Goal: Find specific page/section: Find specific page/section

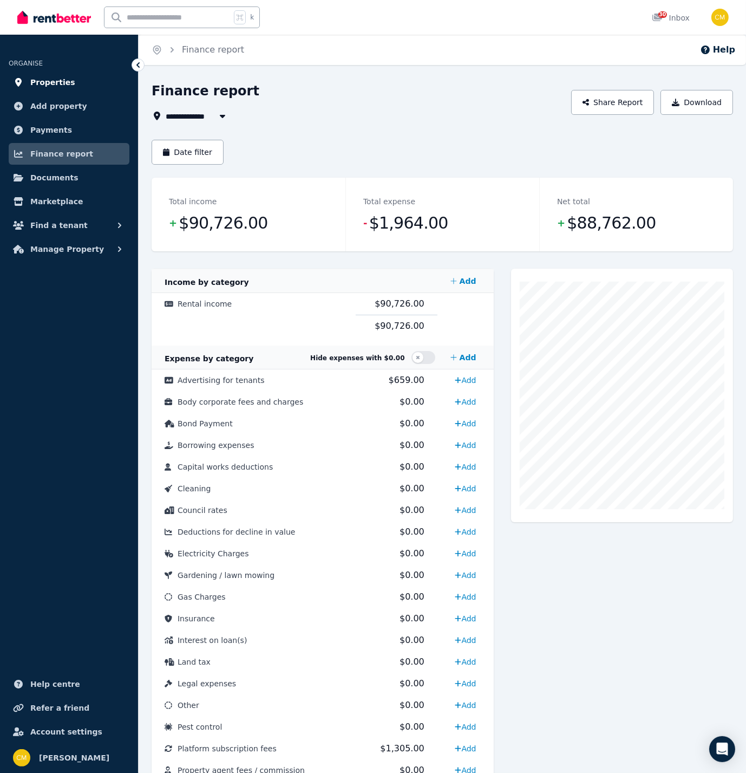
click at [58, 79] on span "Properties" at bounding box center [52, 82] width 45 height 13
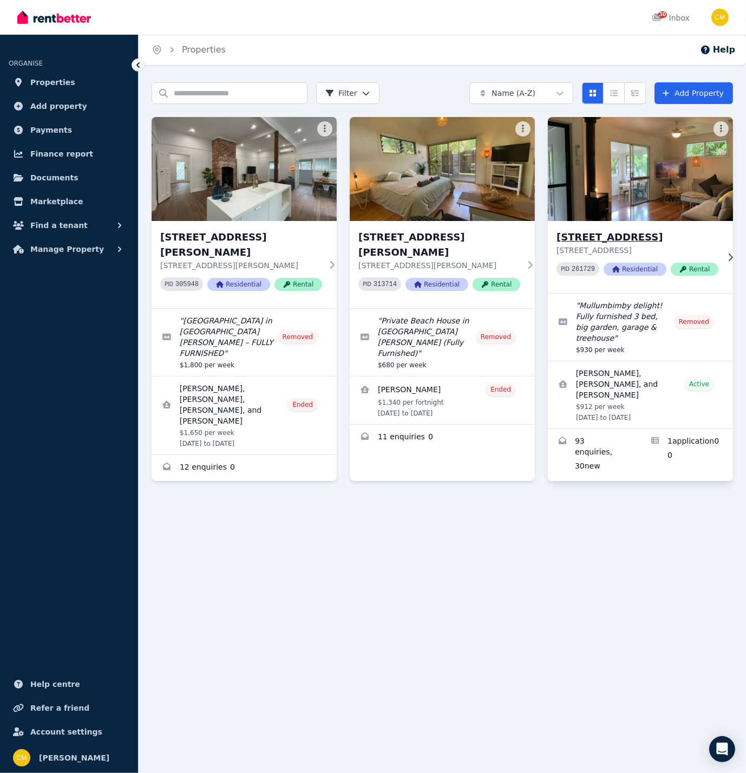
click at [638, 185] on img at bounding box center [640, 168] width 194 height 109
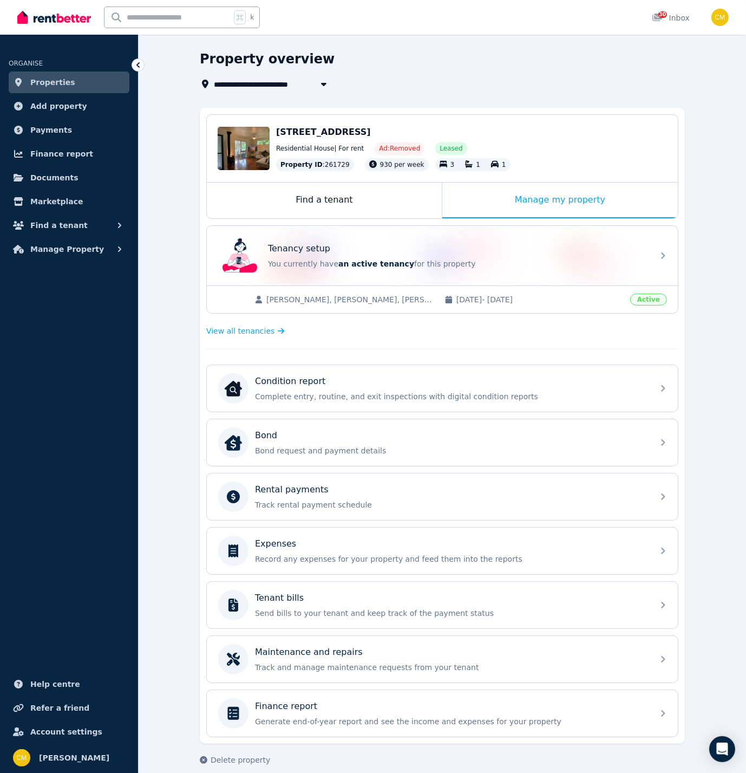
scroll to position [36, 0]
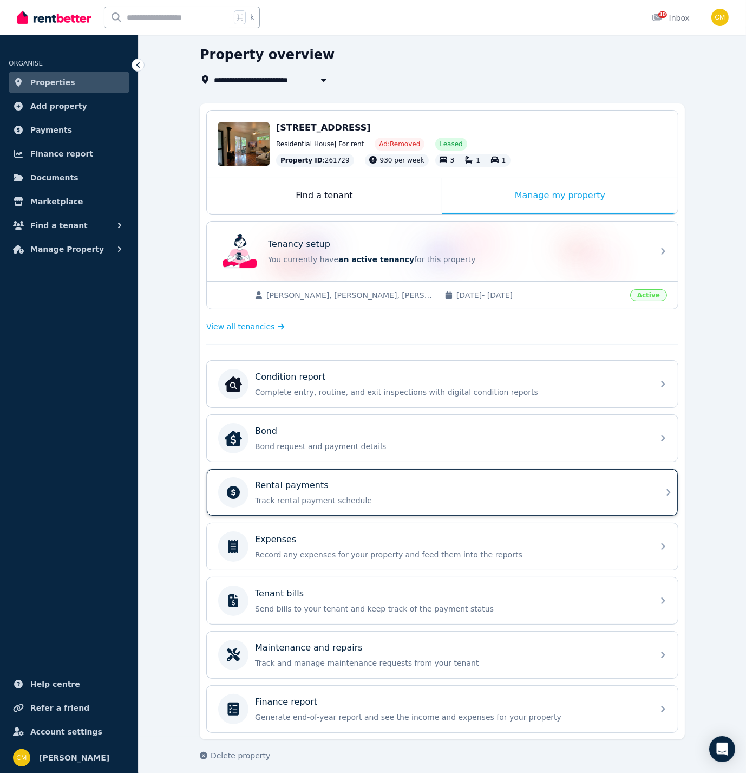
click at [283, 489] on div "Rental payments Track rental payment schedule" at bounding box center [451, 492] width 392 height 27
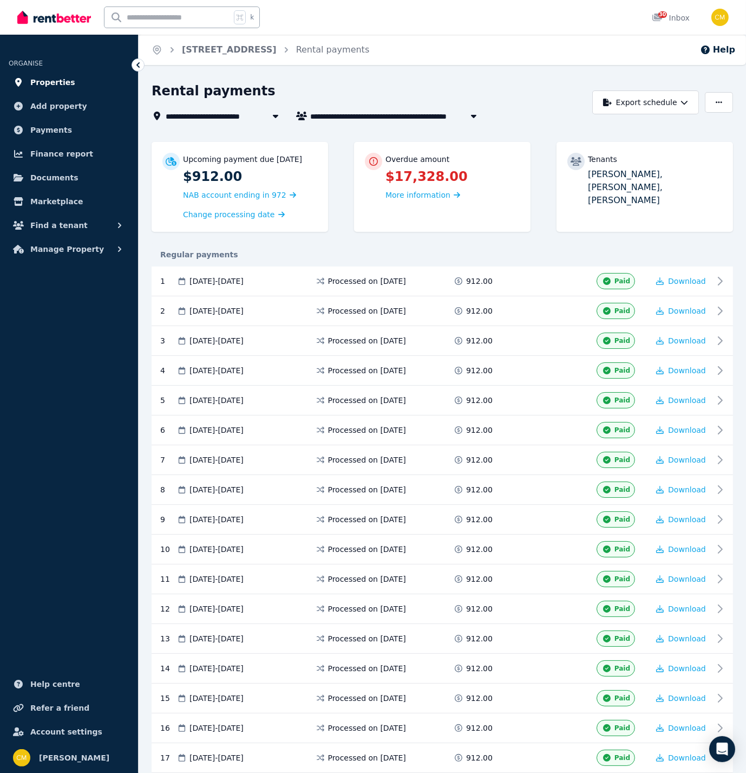
click at [54, 83] on span "Properties" at bounding box center [52, 82] width 45 height 13
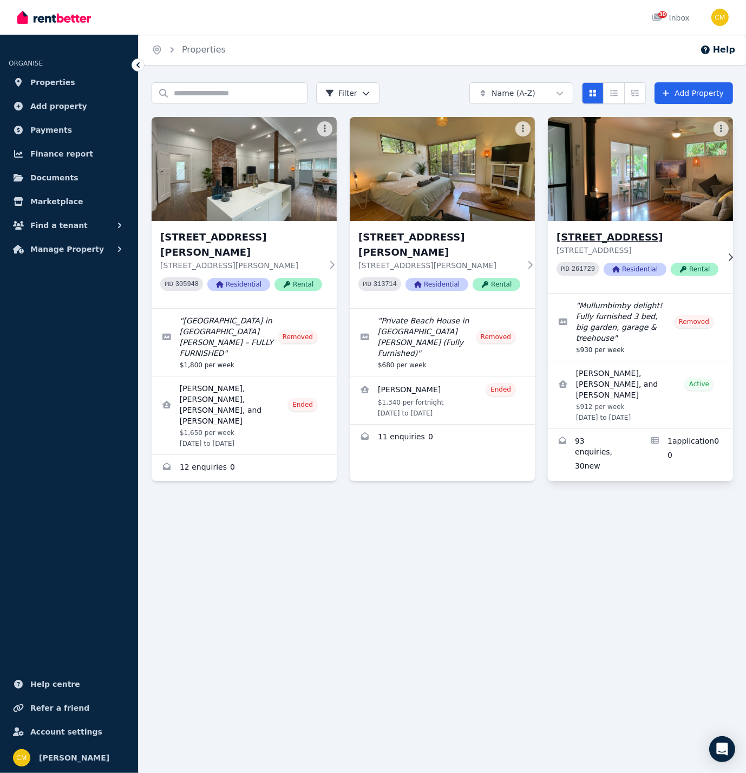
click at [665, 188] on img at bounding box center [640, 168] width 194 height 109
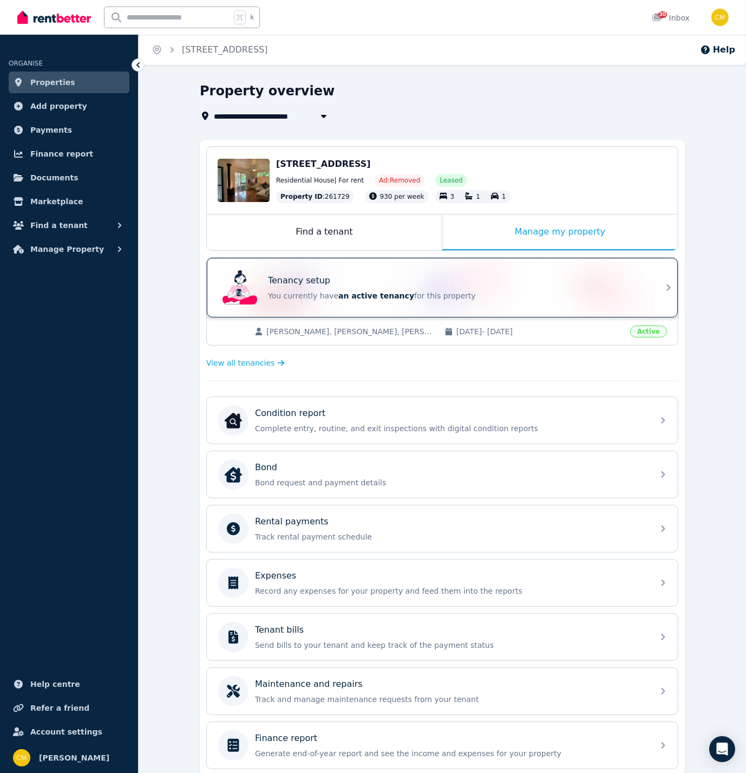
click at [352, 295] on span "an active tenancy" at bounding box center [376, 295] width 76 height 9
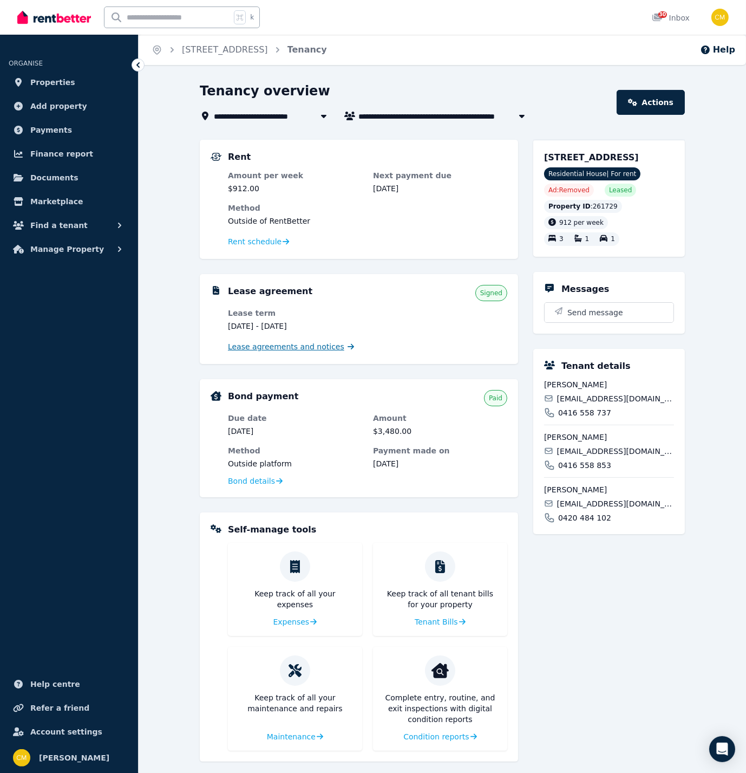
click at [316, 349] on span "Lease agreements and notices" at bounding box center [286, 346] width 116 height 11
